Goal: Find specific page/section: Find specific page/section

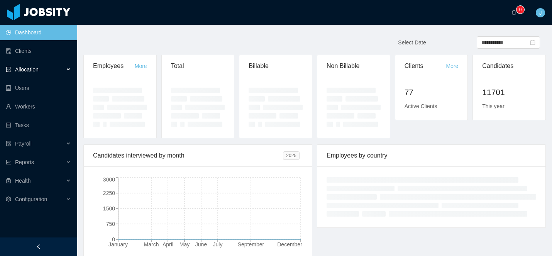
click at [37, 69] on span "Allocation" at bounding box center [27, 69] width 24 height 6
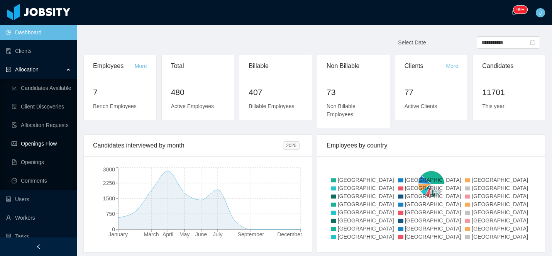
click at [34, 143] on link "Openings Flow" at bounding box center [41, 143] width 59 height 15
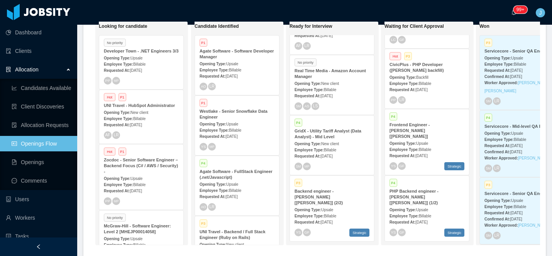
scroll to position [157, 0]
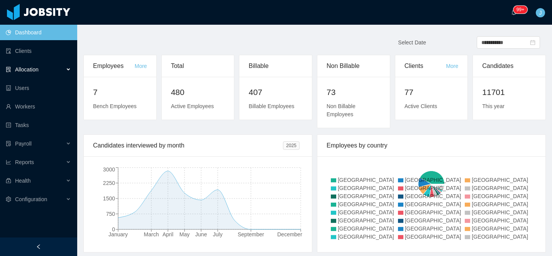
click at [39, 71] on span "Allocation" at bounding box center [27, 69] width 24 height 6
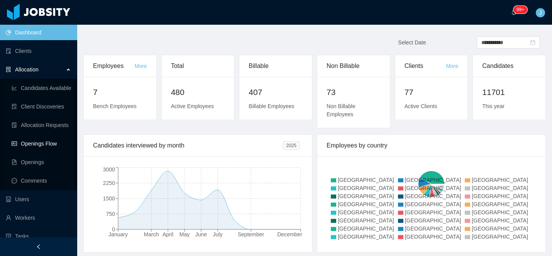
click at [43, 143] on link "Openings Flow" at bounding box center [41, 143] width 59 height 15
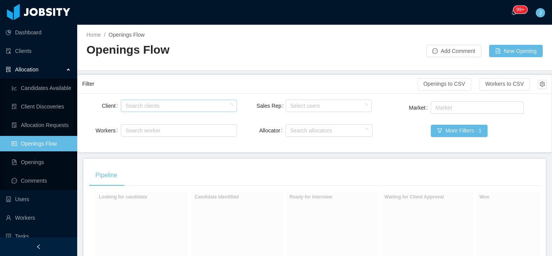
click at [202, 108] on div "Search clients" at bounding box center [176, 106] width 103 height 8
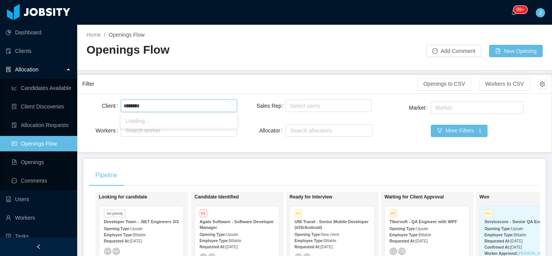
type input "*********"
click at [171, 120] on li "Veracross" at bounding box center [179, 121] width 116 height 12
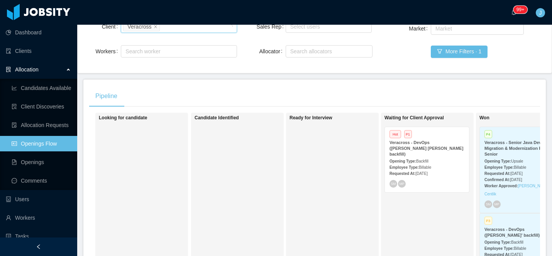
scroll to position [81, 0]
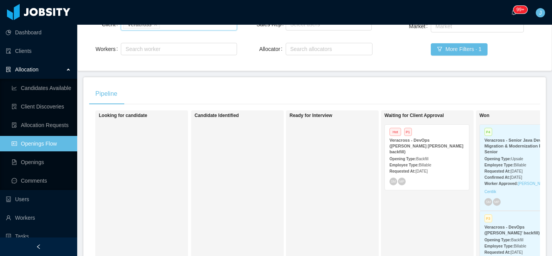
click at [500, 156] on div "Opening Type: Upsale" at bounding box center [521, 158] width 75 height 8
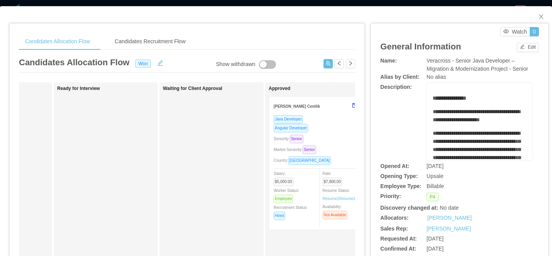
scroll to position [0, 188]
click at [541, 15] on icon "icon: close" at bounding box center [541, 17] width 6 height 6
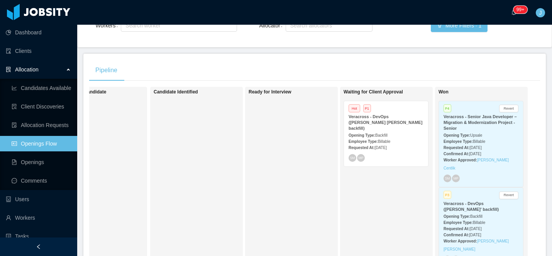
scroll to position [103, 0]
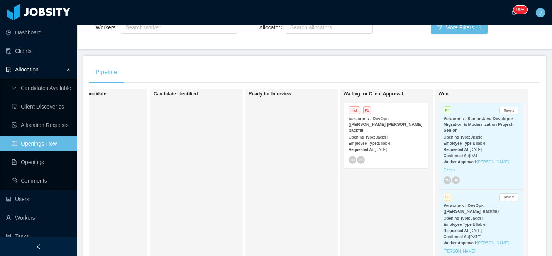
click at [467, 204] on strong "Veracross - DevOps ([PERSON_NAME]' backfill)" at bounding box center [470, 208] width 55 height 10
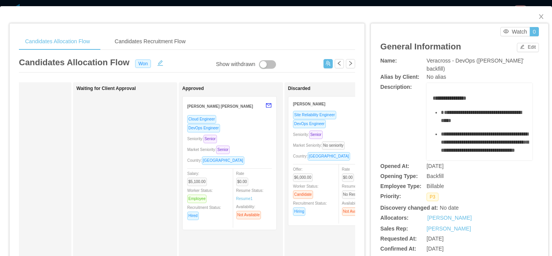
scroll to position [0, 274]
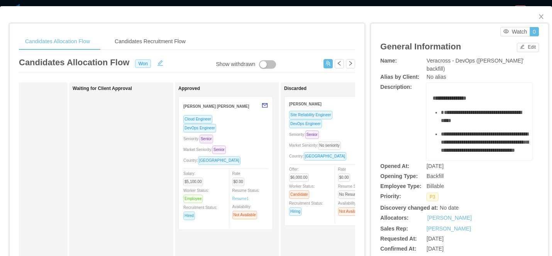
click at [235, 110] on div "[PERSON_NAME] [PERSON_NAME]" at bounding box center [220, 106] width 74 height 14
click at [228, 109] on div "[PERSON_NAME] [PERSON_NAME]" at bounding box center [220, 106] width 74 height 14
click at [222, 125] on div "DevOps Engineer" at bounding box center [225, 128] width 85 height 9
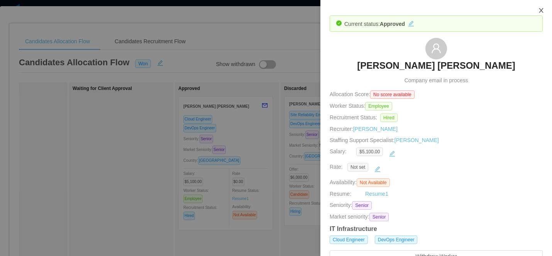
click at [544, 12] on button "Close" at bounding box center [541, 11] width 22 height 22
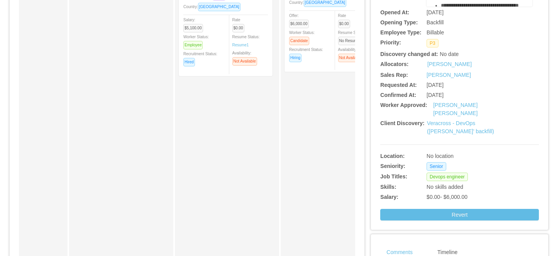
scroll to position [156, 0]
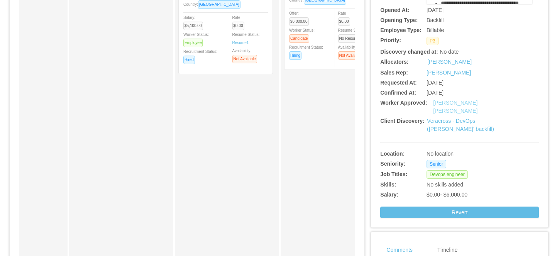
click at [472, 103] on link "[PERSON_NAME] [PERSON_NAME]" at bounding box center [455, 107] width 44 height 14
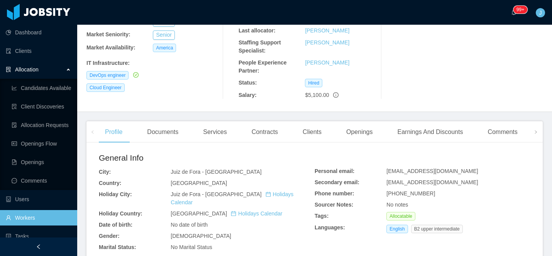
scroll to position [140, 0]
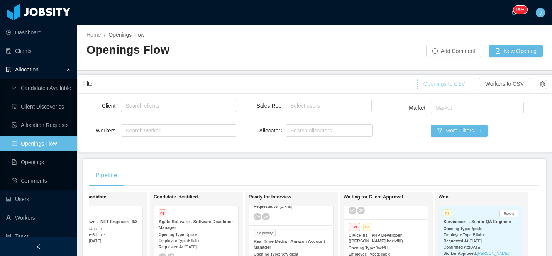
click at [455, 87] on button "Openings to CSV" at bounding box center [444, 84] width 54 height 12
click at [452, 129] on button "More Filters · 1" at bounding box center [459, 131] width 57 height 12
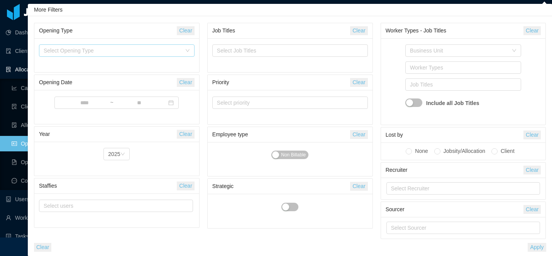
click at [149, 52] on div "Select Opening Type" at bounding box center [113, 51] width 138 height 8
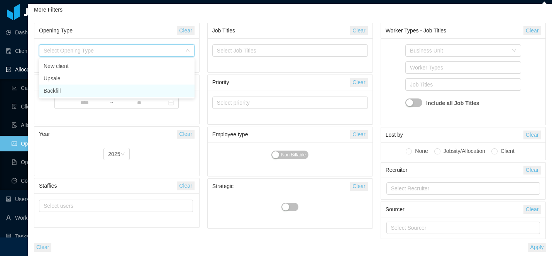
click at [128, 89] on li "Backfill" at bounding box center [117, 91] width 156 height 12
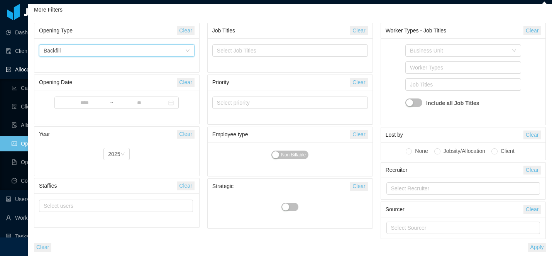
scroll to position [0, 0]
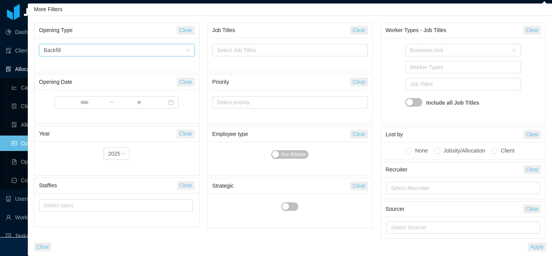
click at [539, 247] on button "Apply" at bounding box center [537, 246] width 18 height 9
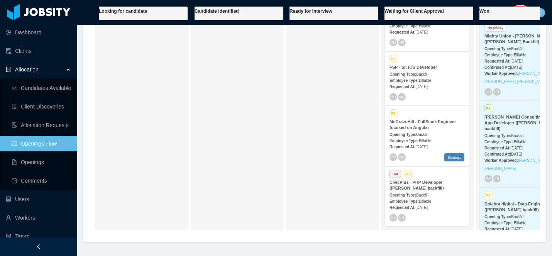
scroll to position [190, 0]
